Goal: Task Accomplishment & Management: Manage account settings

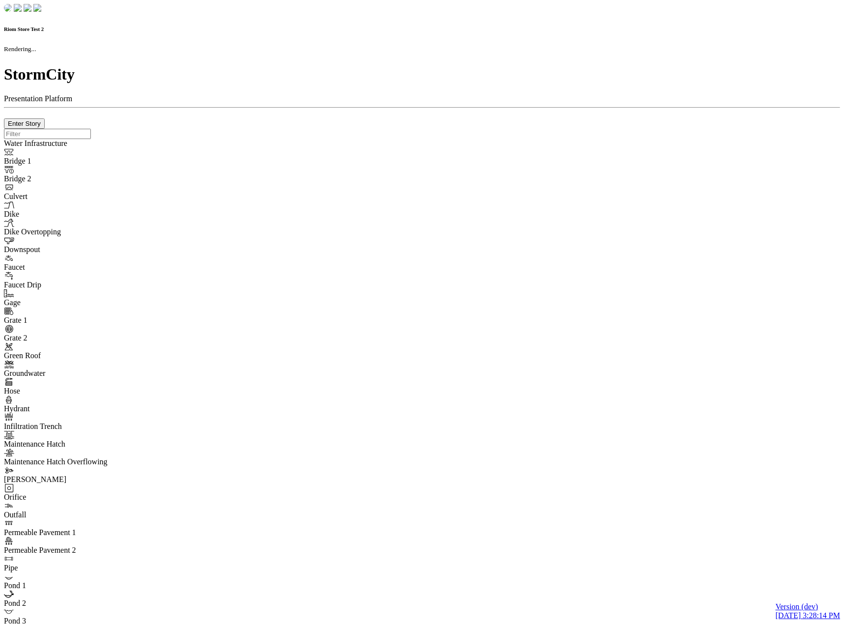
checkbox input "true"
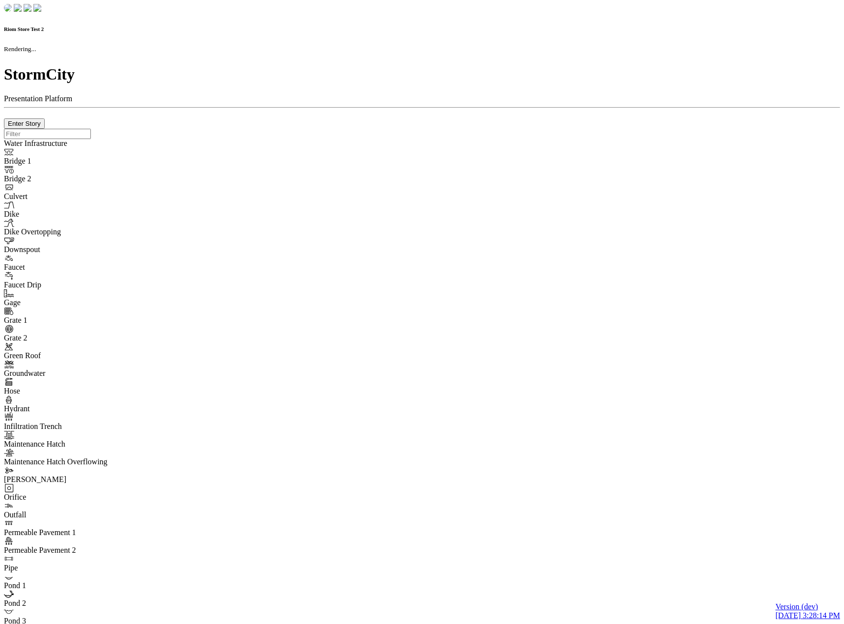
type input "0m"
type textarea "Depth = 0"
checkbox input "true"
select select "CIRCLE"
type input "7"
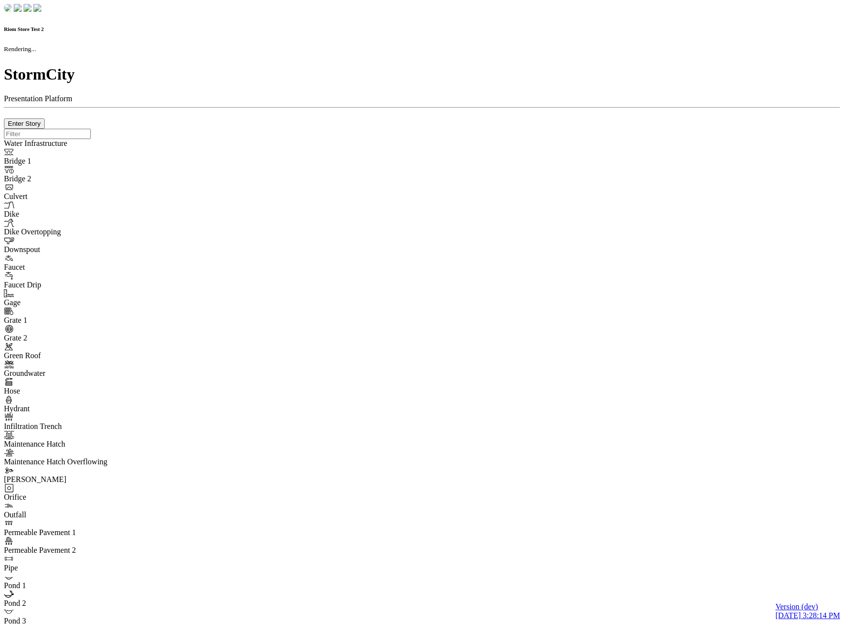
checkbox input "true"
type input "0"
type textarea "<i class="far fa-building"></i>"
select select "None"
type input "7"
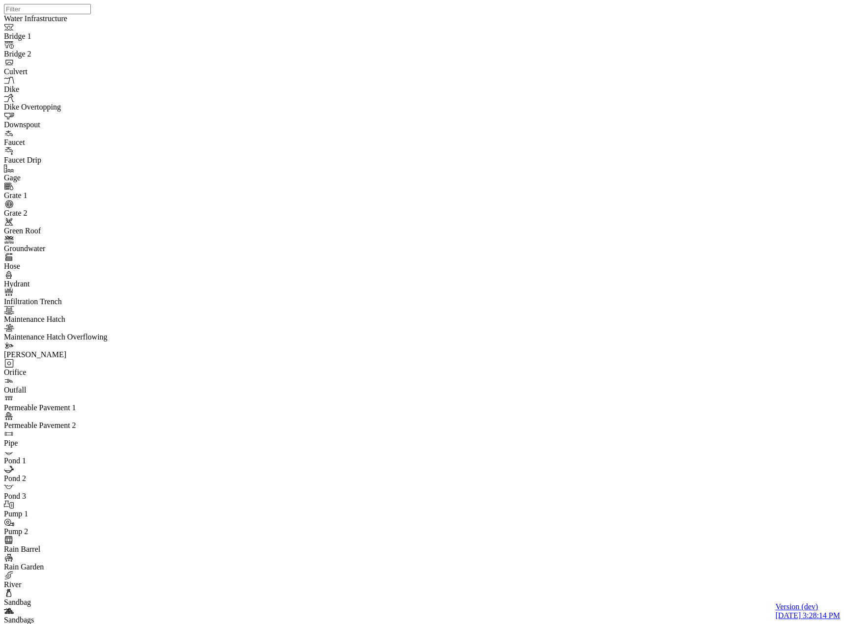
click at [358, 129] on span "[PERSON_NAME]" at bounding box center [380, 127] width 62 height 8
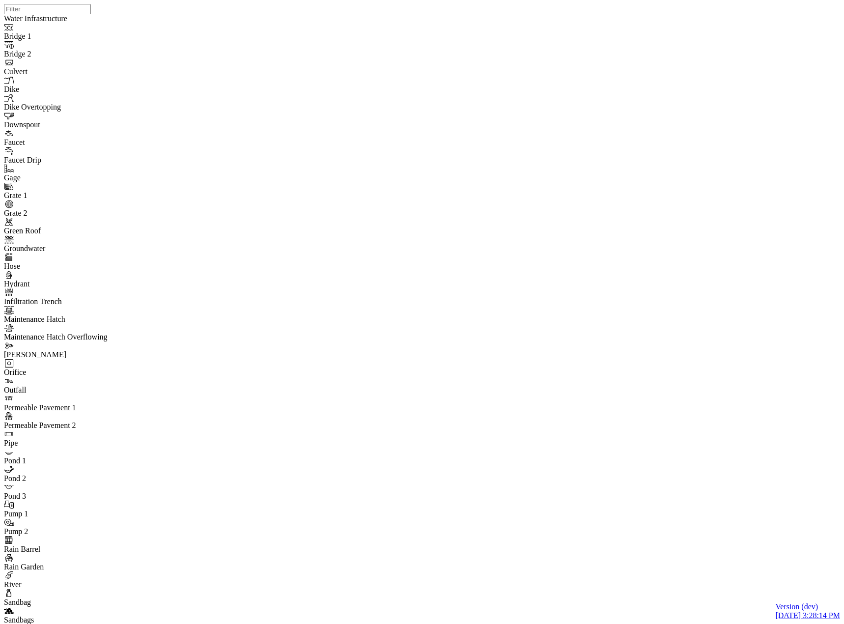
click at [349, 129] on span "[PERSON_NAME]" at bounding box center [380, 127] width 62 height 8
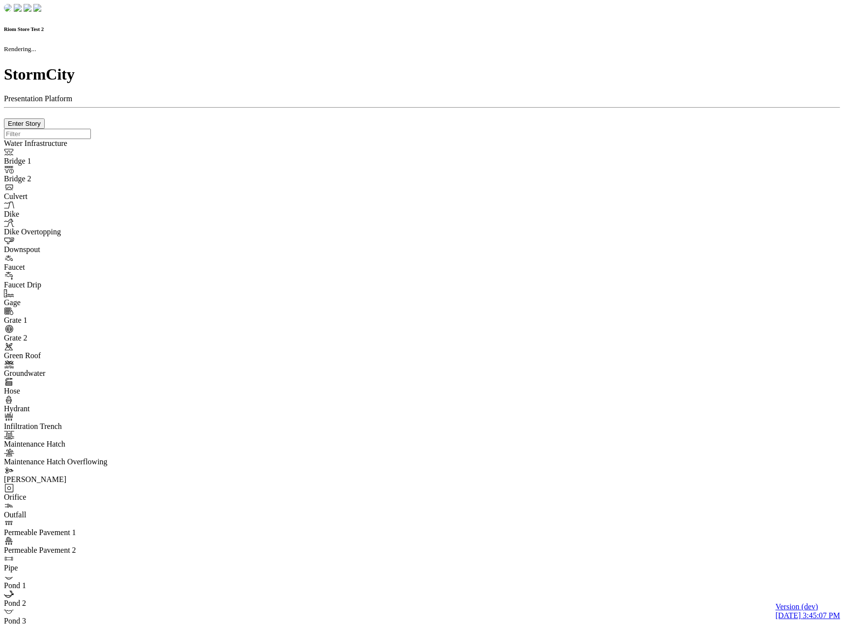
checkbox input "true"
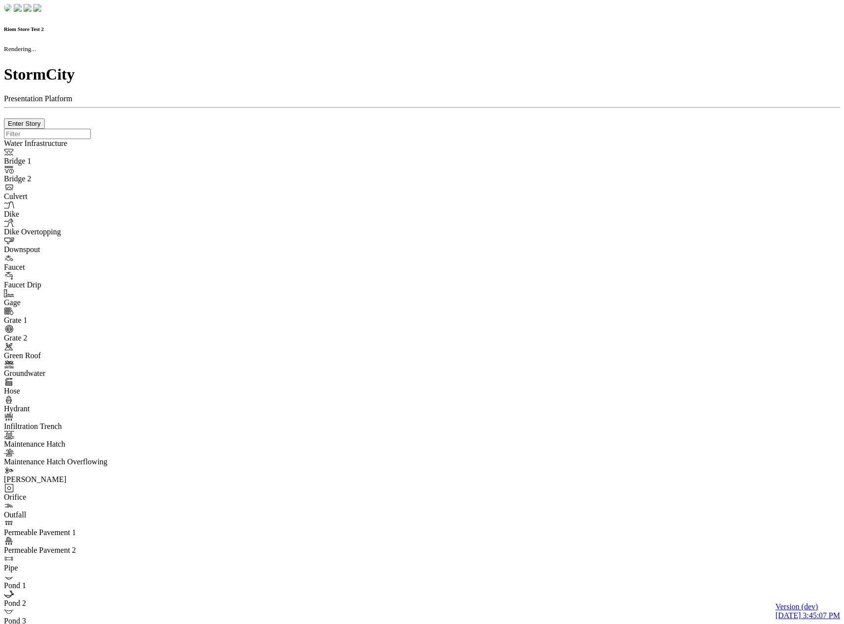
type input "0m"
type textarea "Depth = 0"
checkbox input "true"
select select "CIRCLE"
type input "7"
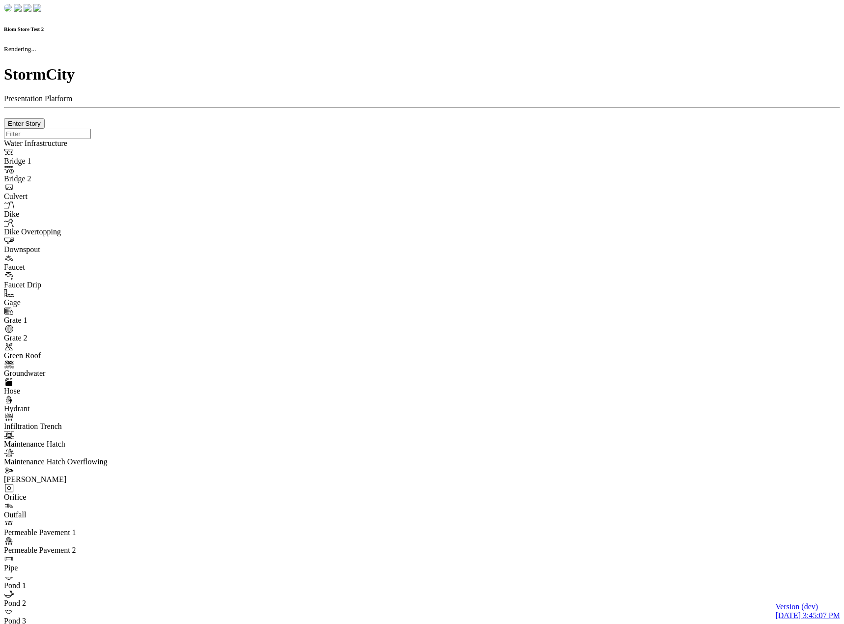
checkbox input "true"
type input "0"
type textarea "<i class="far fa-building"></i>"
select select "None"
type input "7"
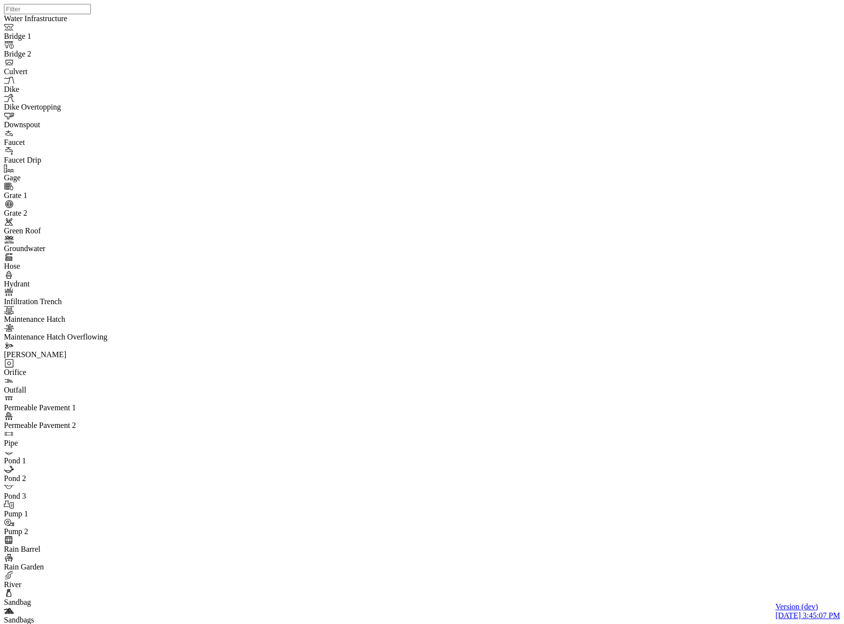
click at [358, 118] on span "Unassigned" at bounding box center [367, 119] width 37 height 8
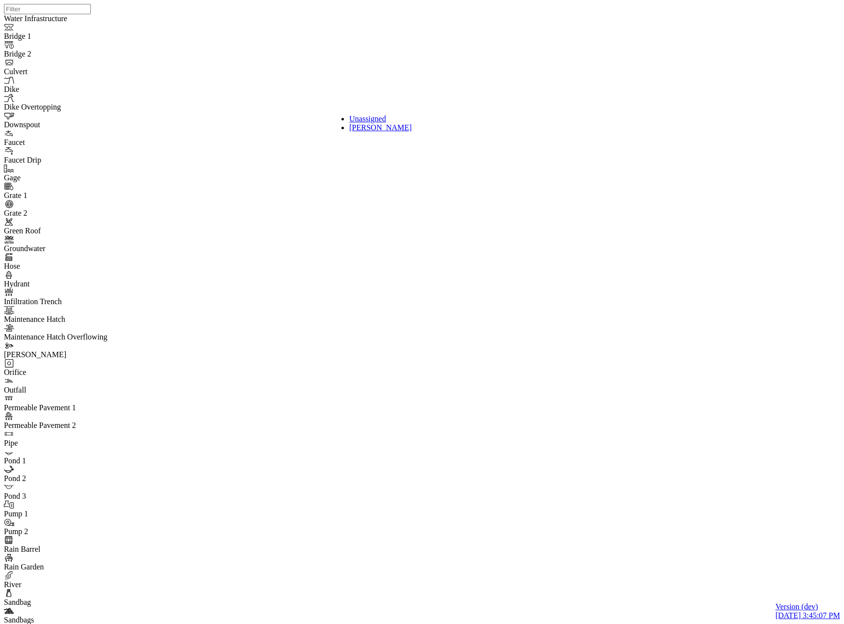
click at [358, 132] on span "[PERSON_NAME]" at bounding box center [380, 127] width 62 height 8
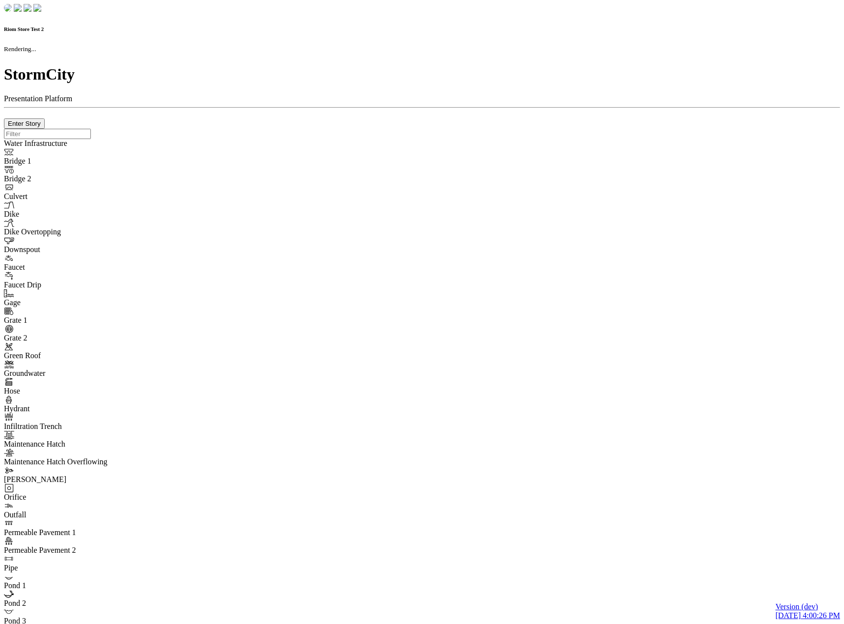
checkbox input "true"
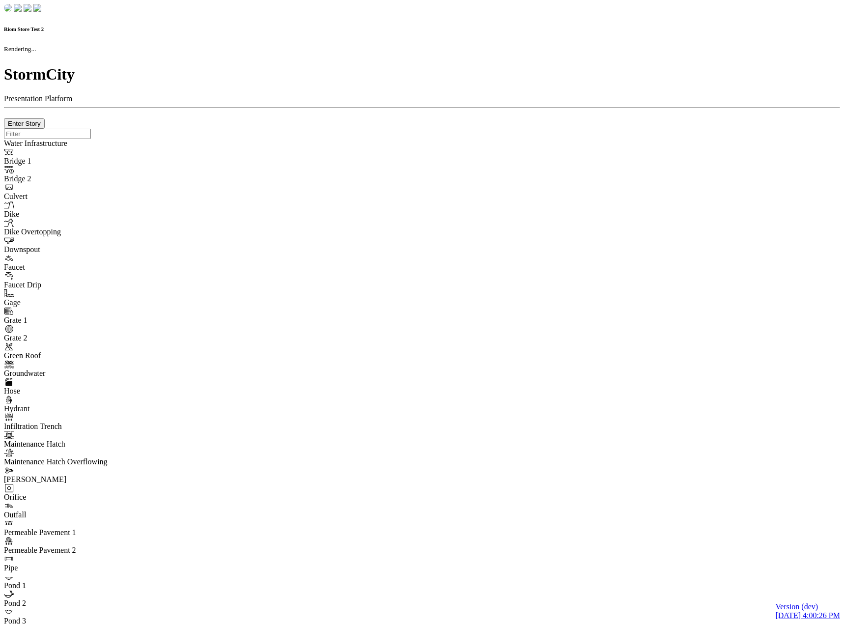
type input "0m"
type textarea "Depth = 0"
checkbox input "true"
select select "CIRCLE"
type input "7"
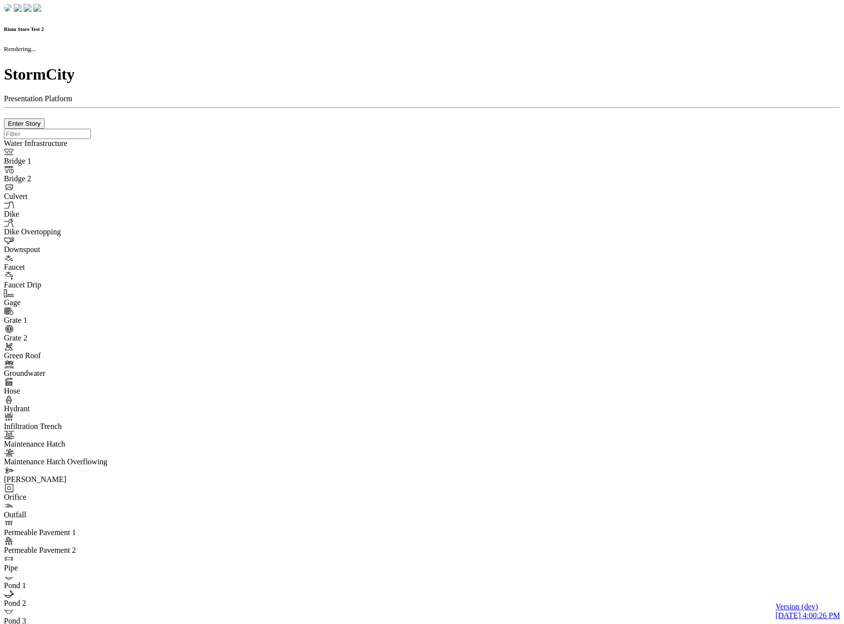
checkbox input "true"
type input "0"
select select "None"
type textarea "<i class="far fa-building"></i>"
type input "7"
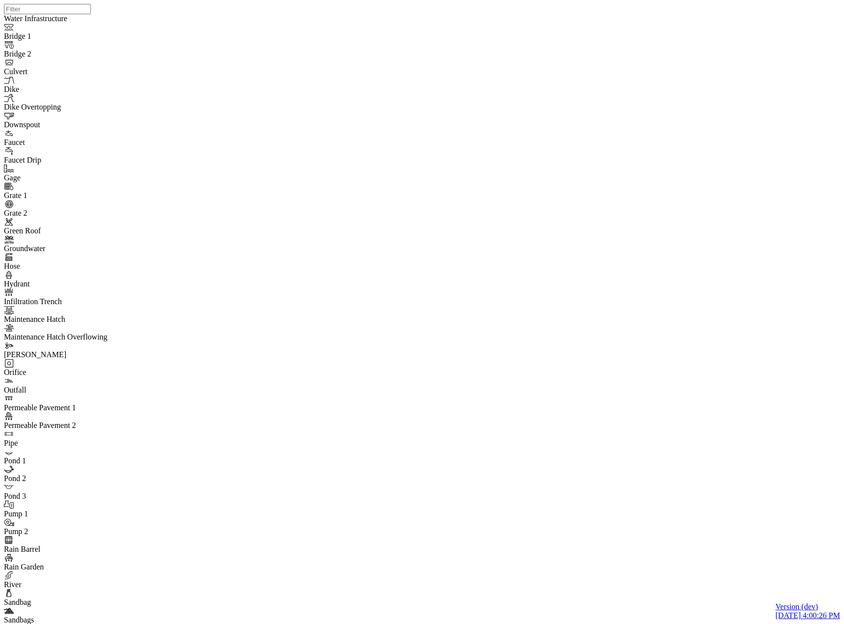
click at [363, 115] on span "Unassigned" at bounding box center [367, 119] width 37 height 8
click at [373, 130] on span "[PERSON_NAME]" at bounding box center [380, 127] width 62 height 8
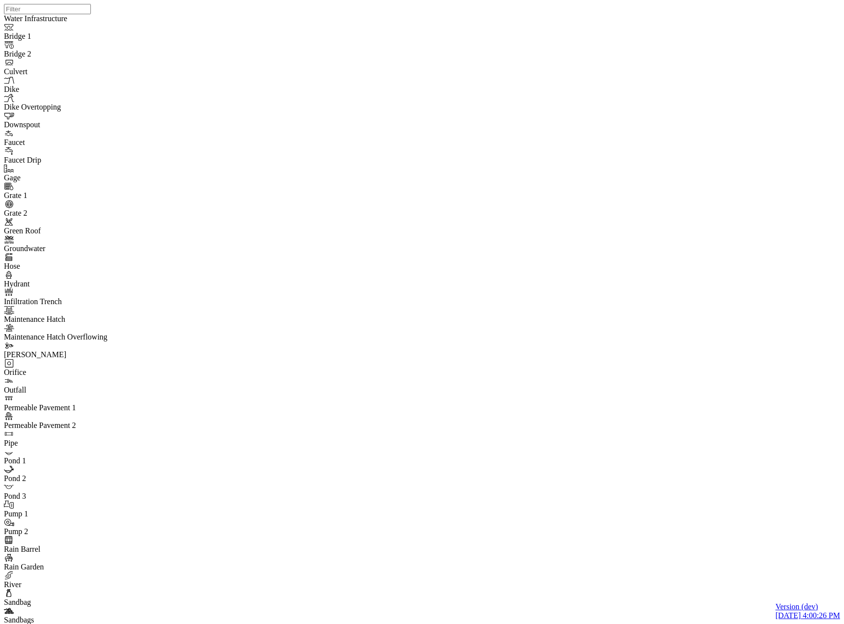
click at [389, 115] on div "Unassigned" at bounding box center [413, 119] width 128 height 9
click at [383, 130] on div "[PERSON_NAME]" at bounding box center [413, 127] width 128 height 9
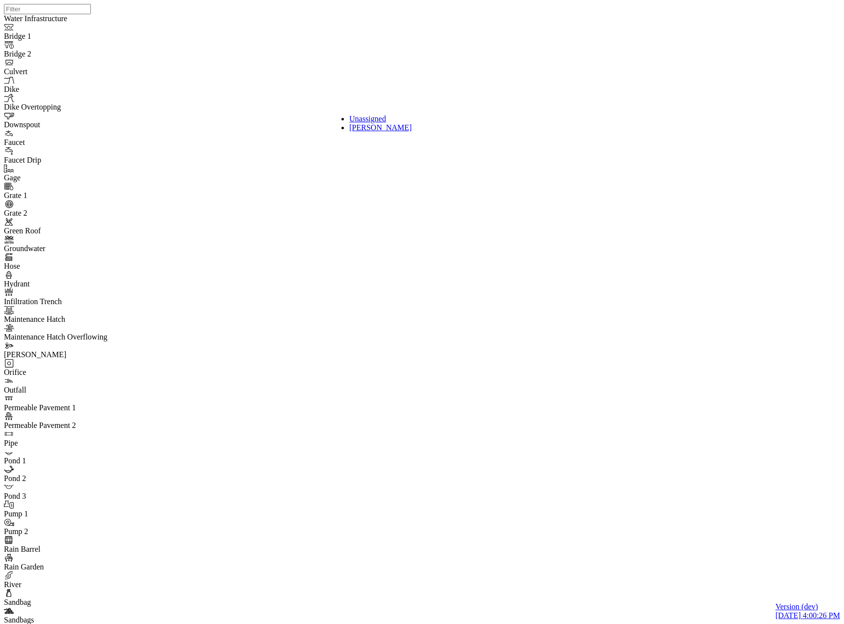
click at [376, 115] on div "Unassigned" at bounding box center [413, 119] width 128 height 9
click at [375, 132] on div "[PERSON_NAME]" at bounding box center [413, 127] width 128 height 9
drag, startPoint x: 227, startPoint y: 538, endPoint x: 227, endPoint y: 531, distance: 6.9
